Goal: Register for event/course

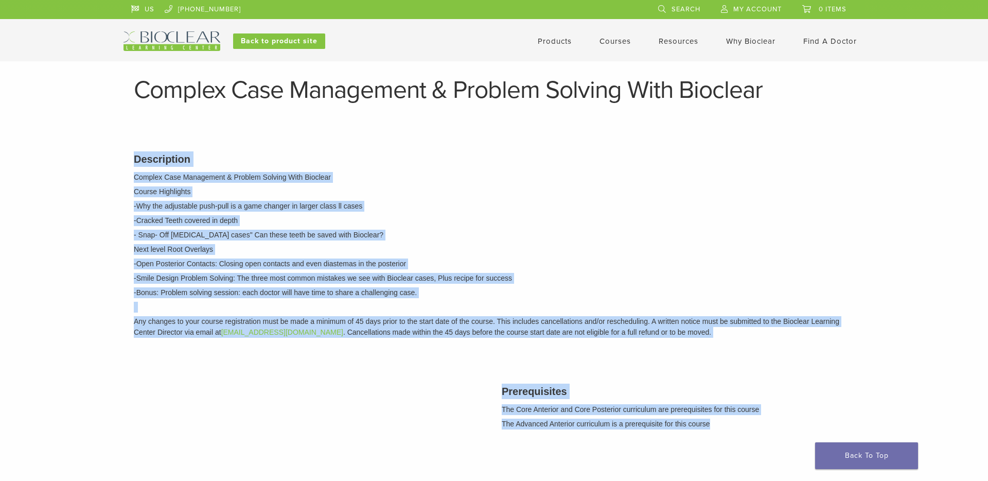
drag, startPoint x: 134, startPoint y: 157, endPoint x: 717, endPoint y: 429, distance: 643.8
click at [717, 429] on div "Description Complex Case Management & Problem Solving With Bioclear Course High…" at bounding box center [494, 318] width 736 height 361
copy div "Loremipsumd Sitamet Cons Adipiscing & Elitsed Doeiusm Temp Incididu Utlabo Etdo…"
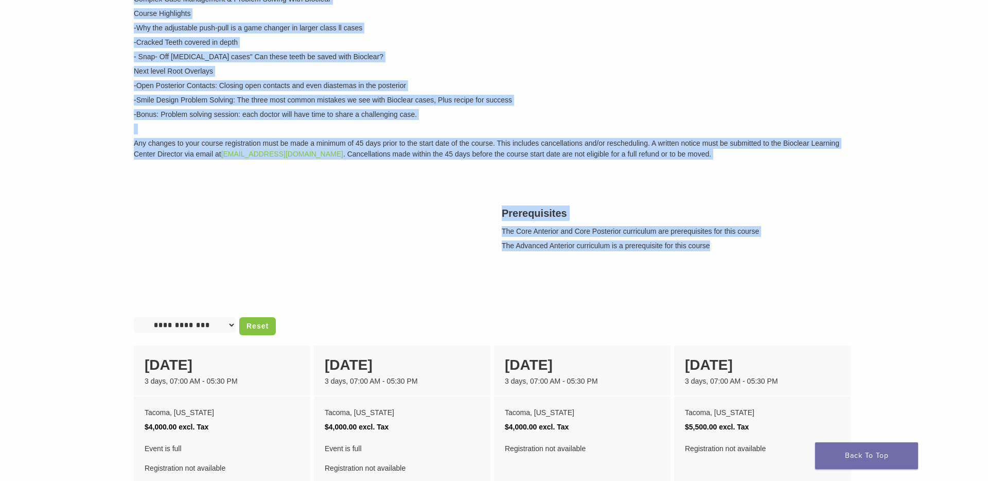
scroll to position [182, 0]
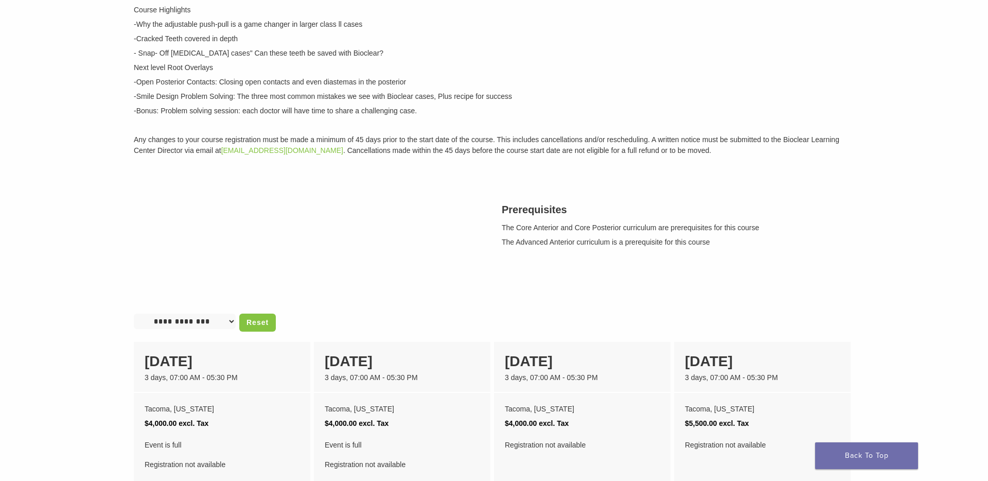
click at [165, 55] on p "- Snap- Off incisor cases" Can these teeth be saved with Bioclear?" at bounding box center [494, 53] width 720 height 11
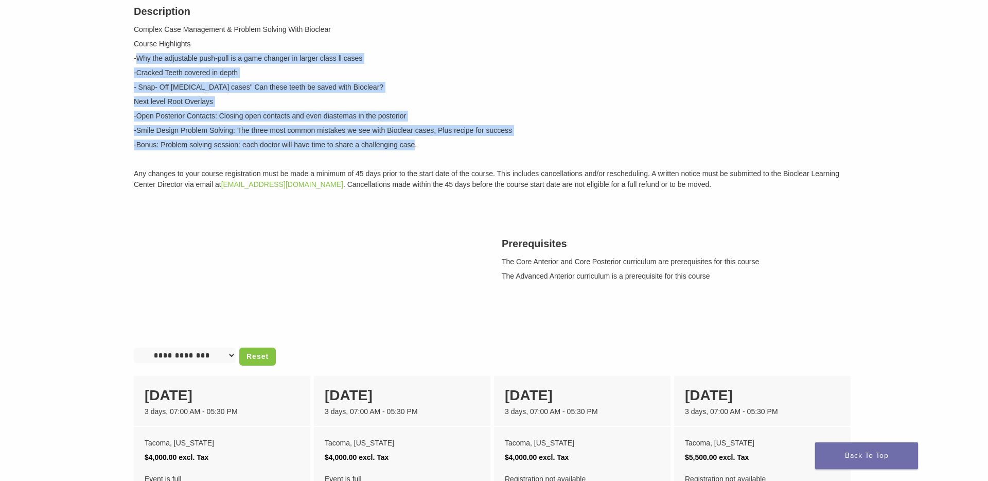
drag, startPoint x: 137, startPoint y: 57, endPoint x: 417, endPoint y: 147, distance: 294.6
click at [417, 147] on div "Description Complex Case Management & Problem Solving With Bioclear Course High…" at bounding box center [494, 96] width 736 height 210
copy div "Why the adjustable push-pull is a game changer in larger class ll cases -Cracke…"
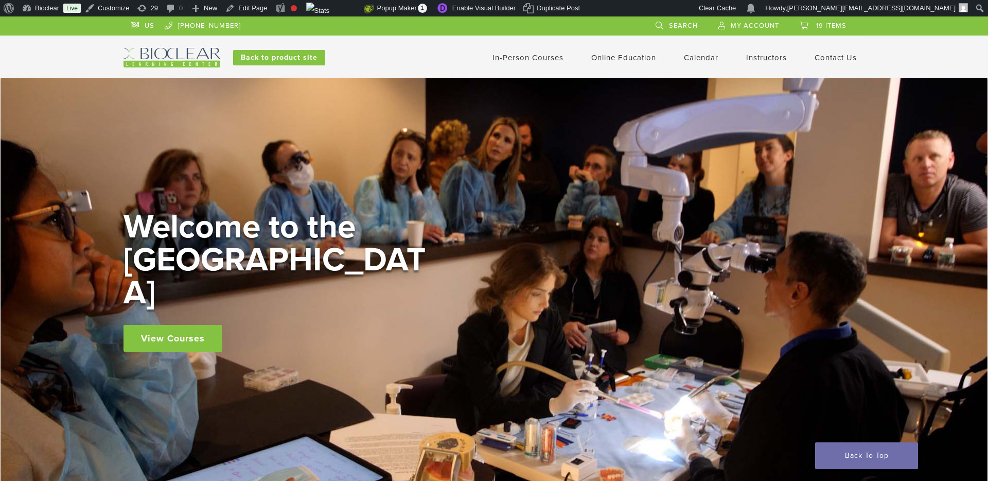
click at [540, 57] on link "In-Person Courses" at bounding box center [528, 57] width 71 height 9
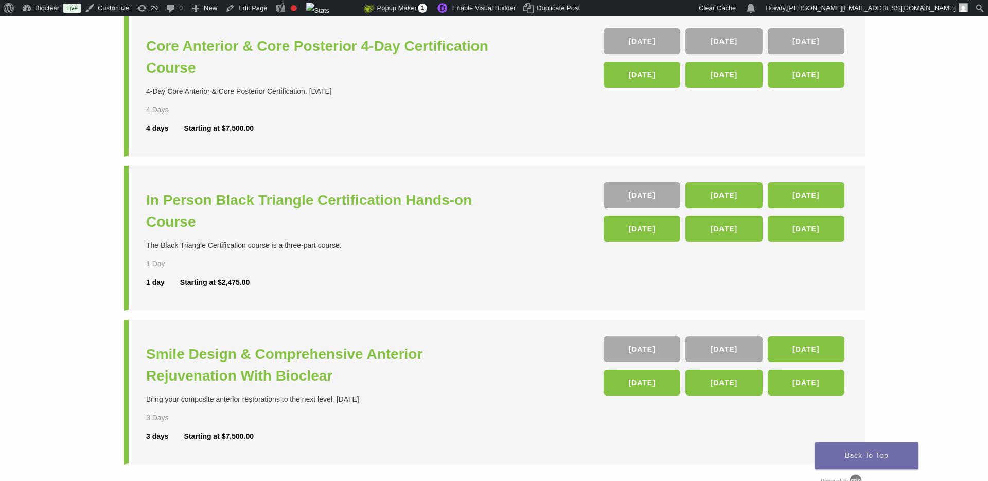
scroll to position [283, 0]
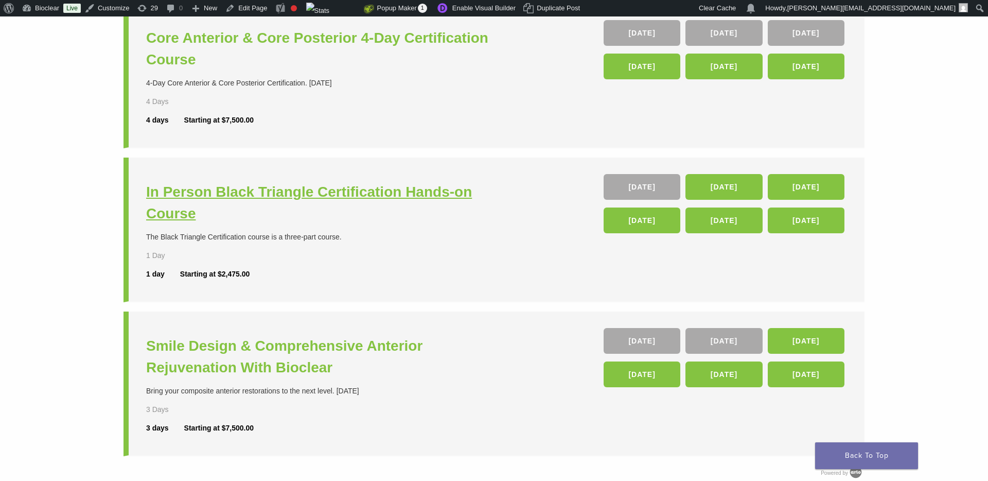
click at [449, 189] on h3 "In Person Black Triangle Certification Hands-on Course" at bounding box center [321, 202] width 350 height 43
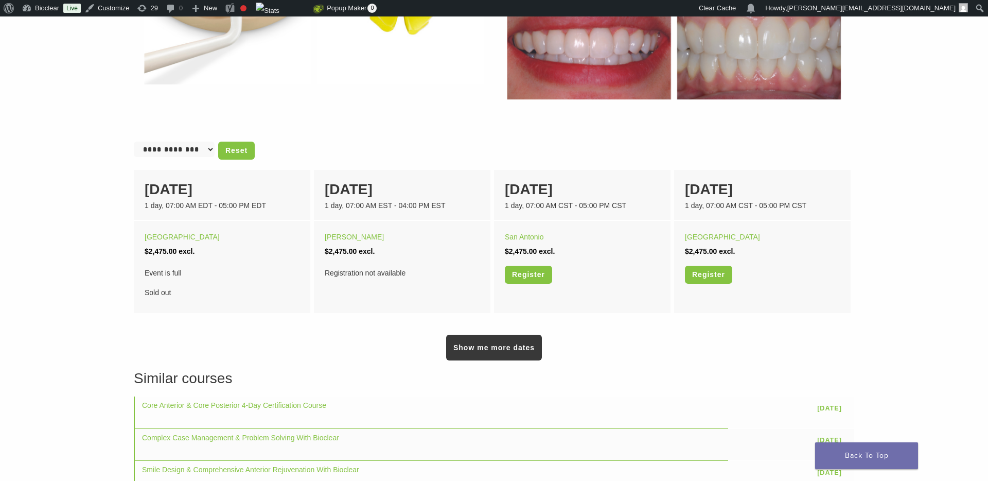
scroll to position [589, 0]
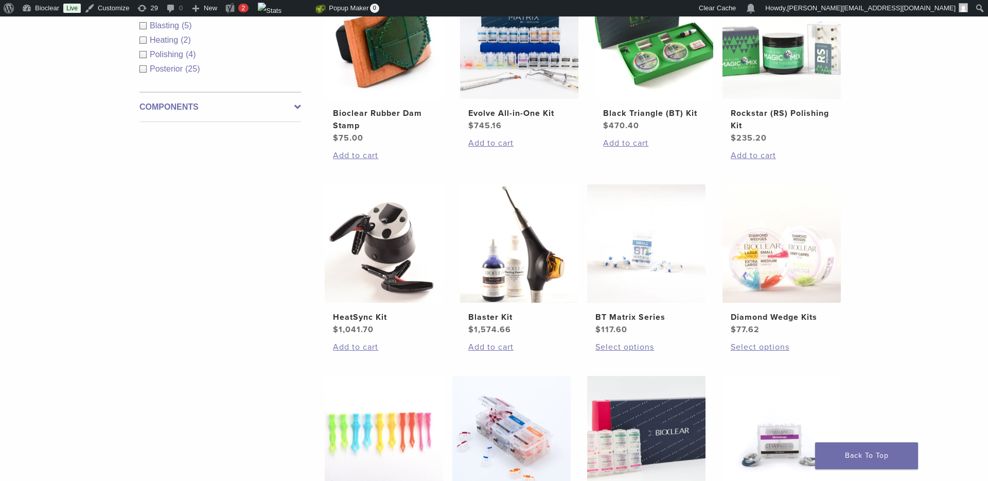
scroll to position [191, 0]
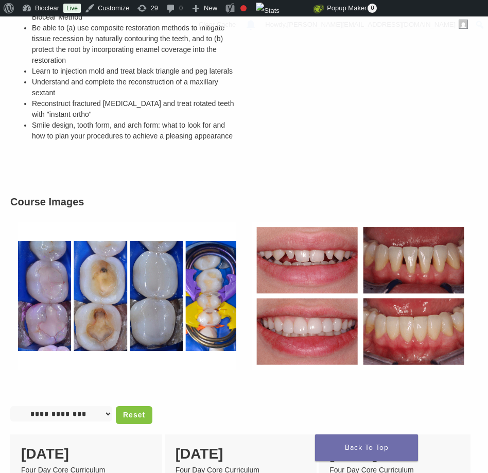
scroll to position [136, 0]
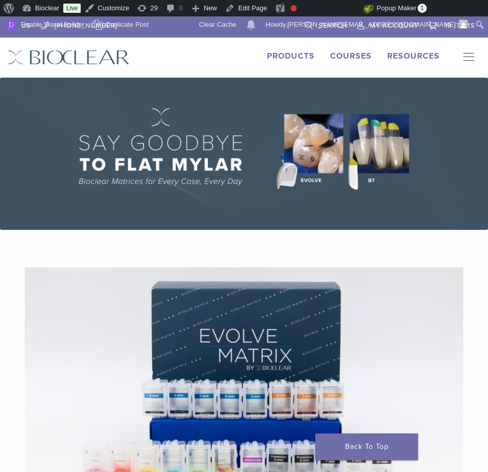
click at [362, 56] on link "Courses" at bounding box center [351, 56] width 42 height 10
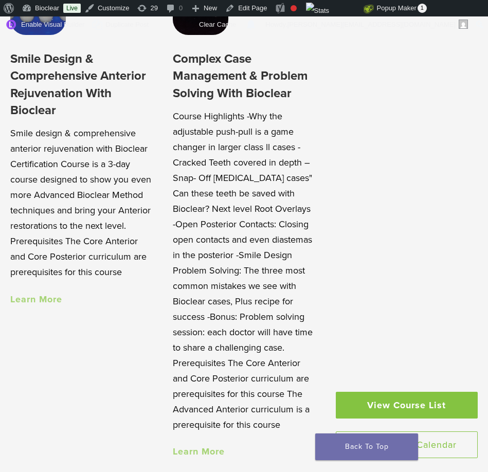
scroll to position [1009, 0]
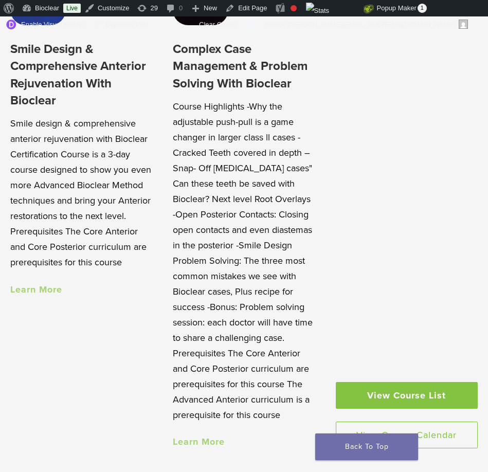
click at [52, 286] on link "Learn More" at bounding box center [36, 289] width 52 height 11
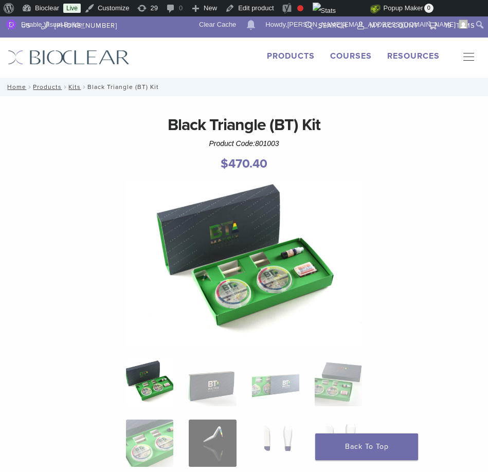
click at [349, 55] on link "Courses" at bounding box center [351, 56] width 42 height 10
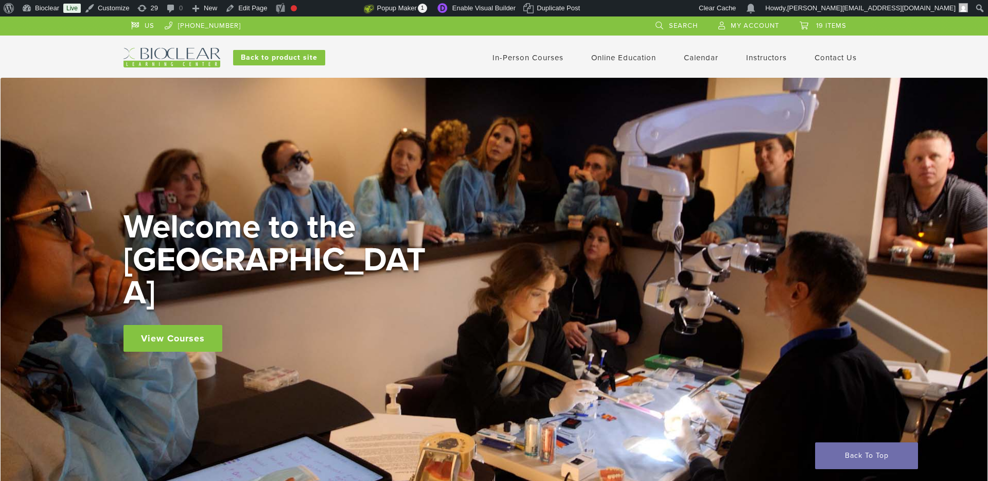
click at [488, 59] on link "In-Person Courses" at bounding box center [528, 57] width 71 height 9
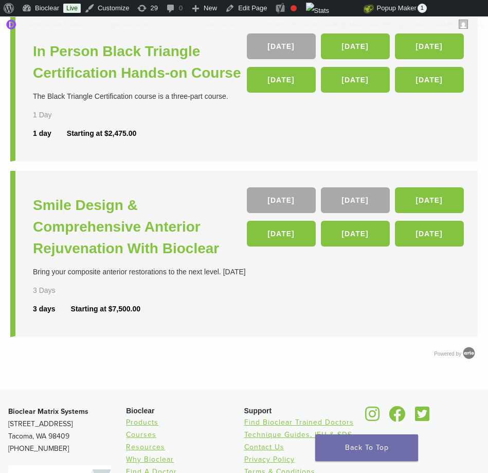
scroll to position [427, 0]
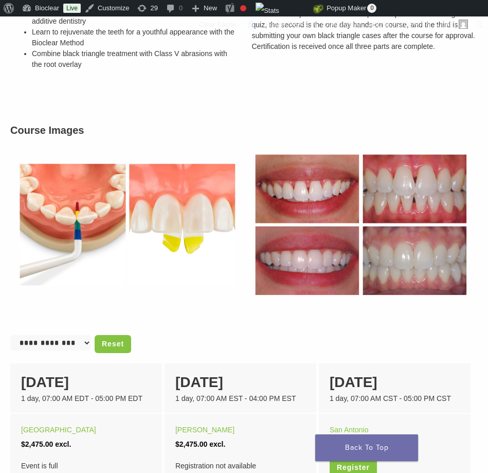
scroll to position [636, 0]
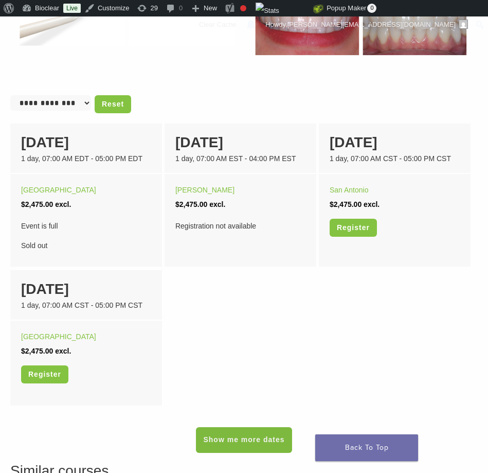
click at [220, 441] on link "Show me more dates" at bounding box center [244, 440] width 96 height 26
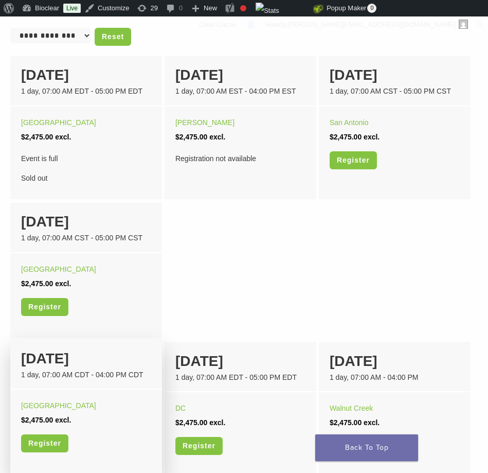
scroll to position [702, 0]
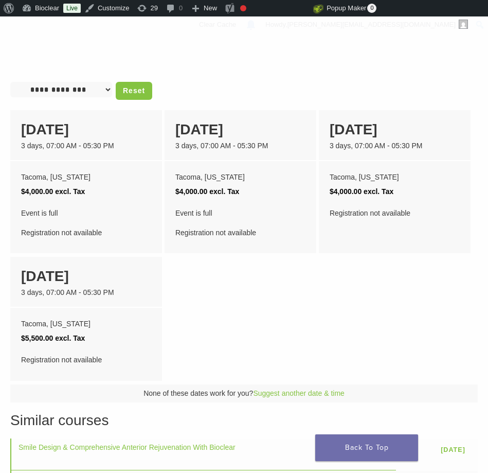
scroll to position [475, 0]
